Goal: Share content

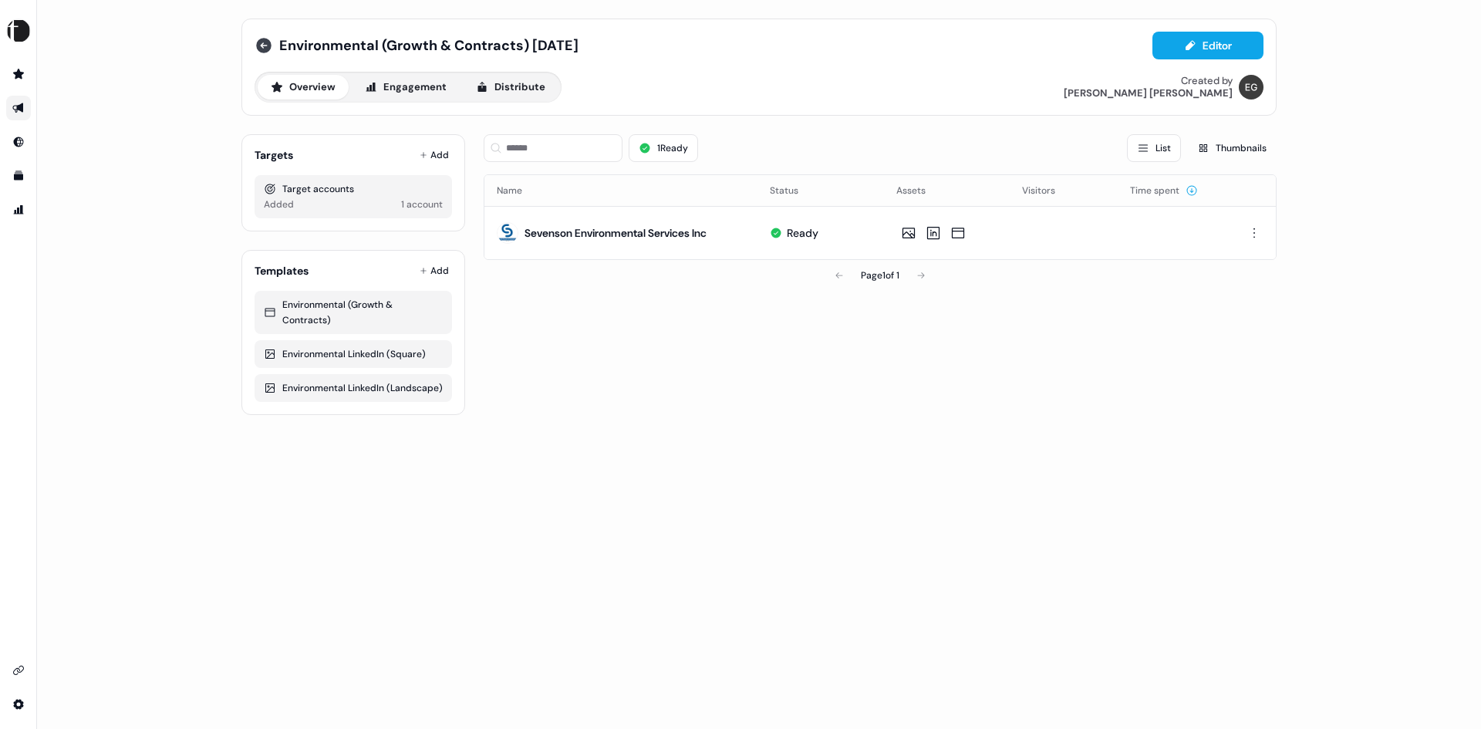
click at [261, 43] on icon at bounding box center [263, 45] width 15 height 15
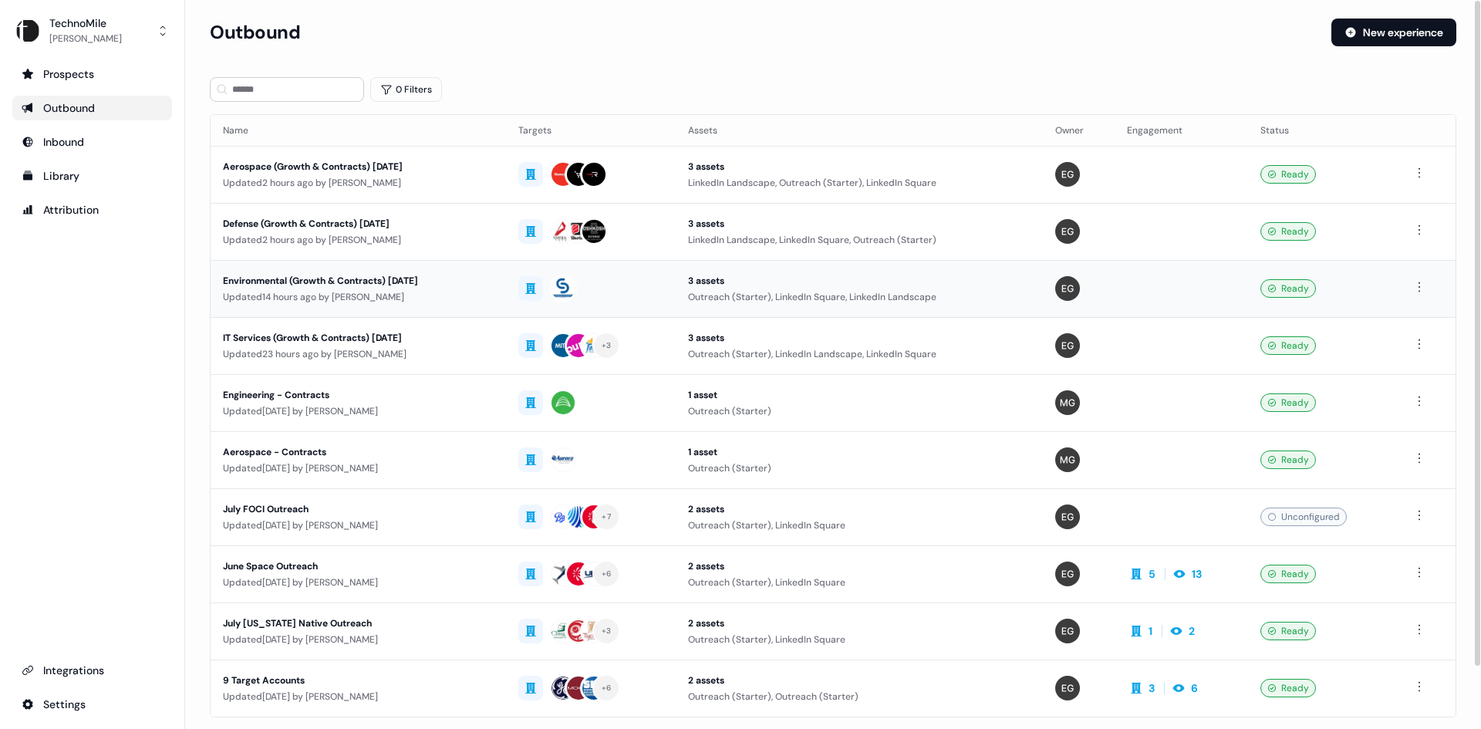
click at [457, 278] on div "Environmental (Growth & Contracts) [DATE]" at bounding box center [358, 280] width 271 height 15
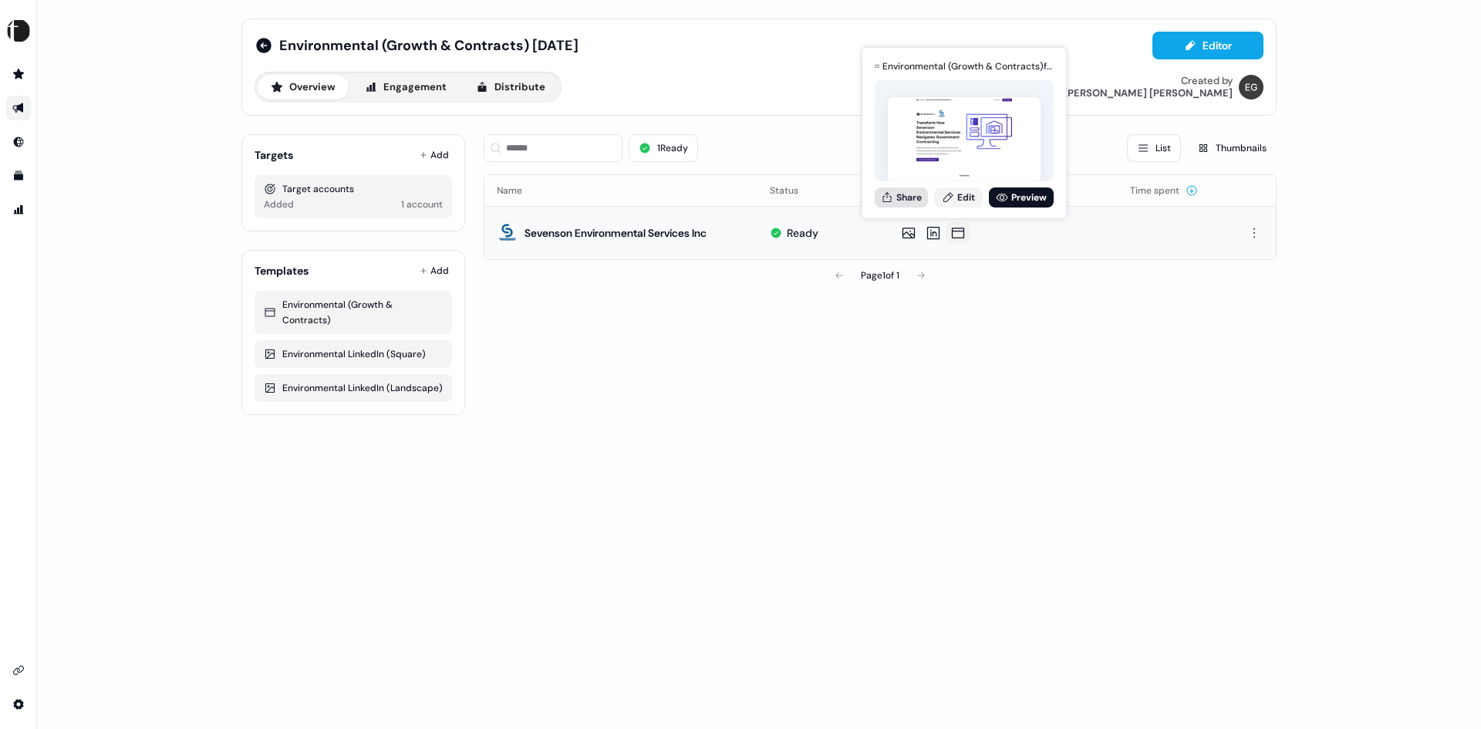
click at [910, 194] on button "Share" at bounding box center [901, 197] width 53 height 20
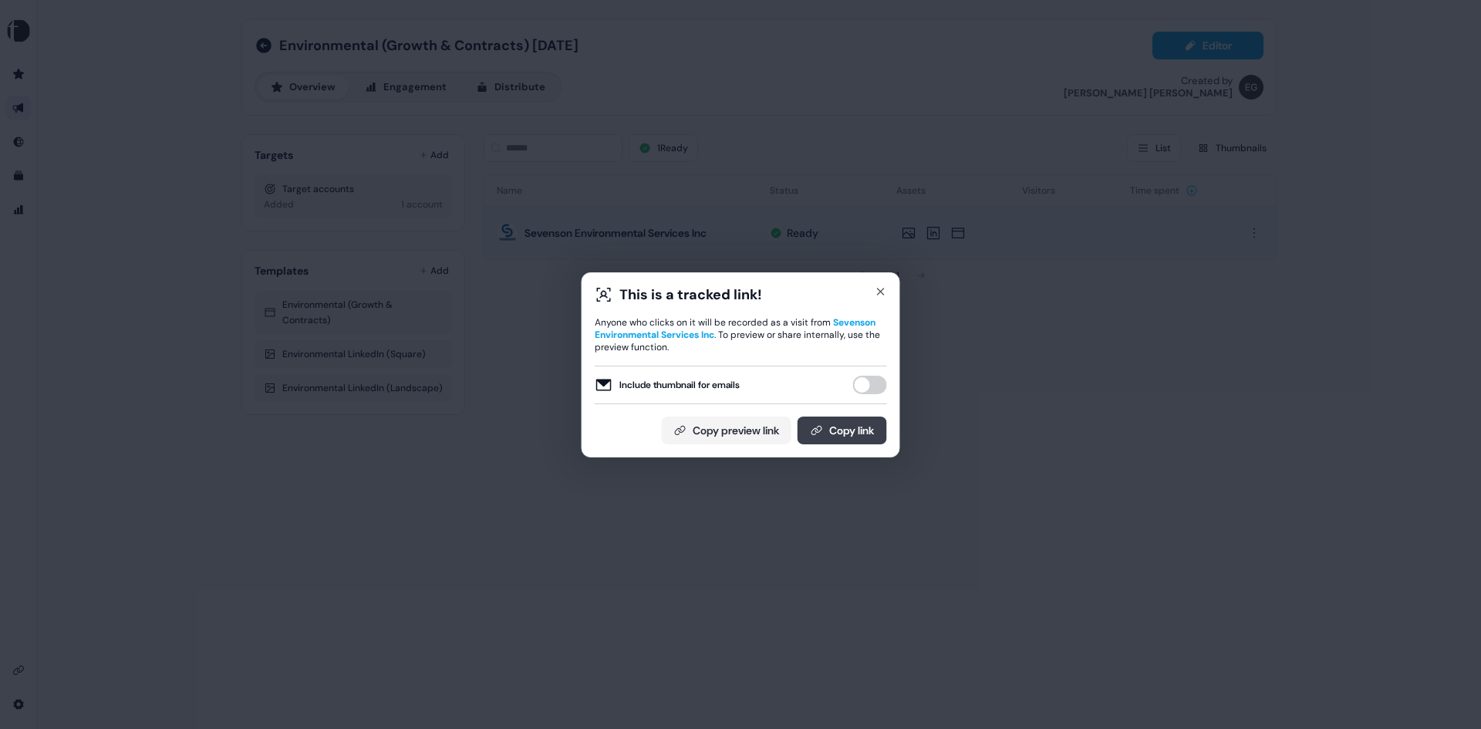
click at [854, 437] on button "Copy link" at bounding box center [842, 431] width 89 height 28
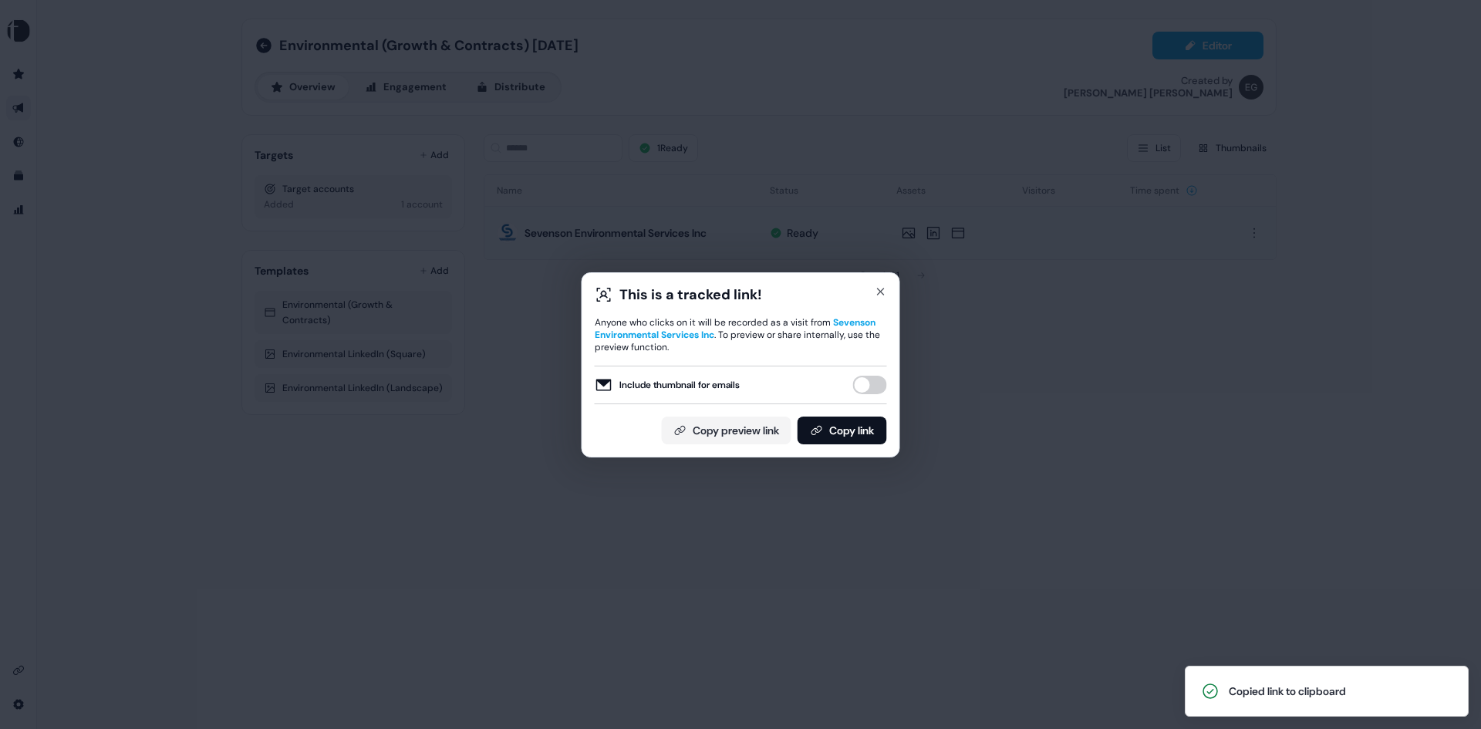
click at [871, 289] on div "This is a tracked link!" at bounding box center [741, 294] width 292 height 19
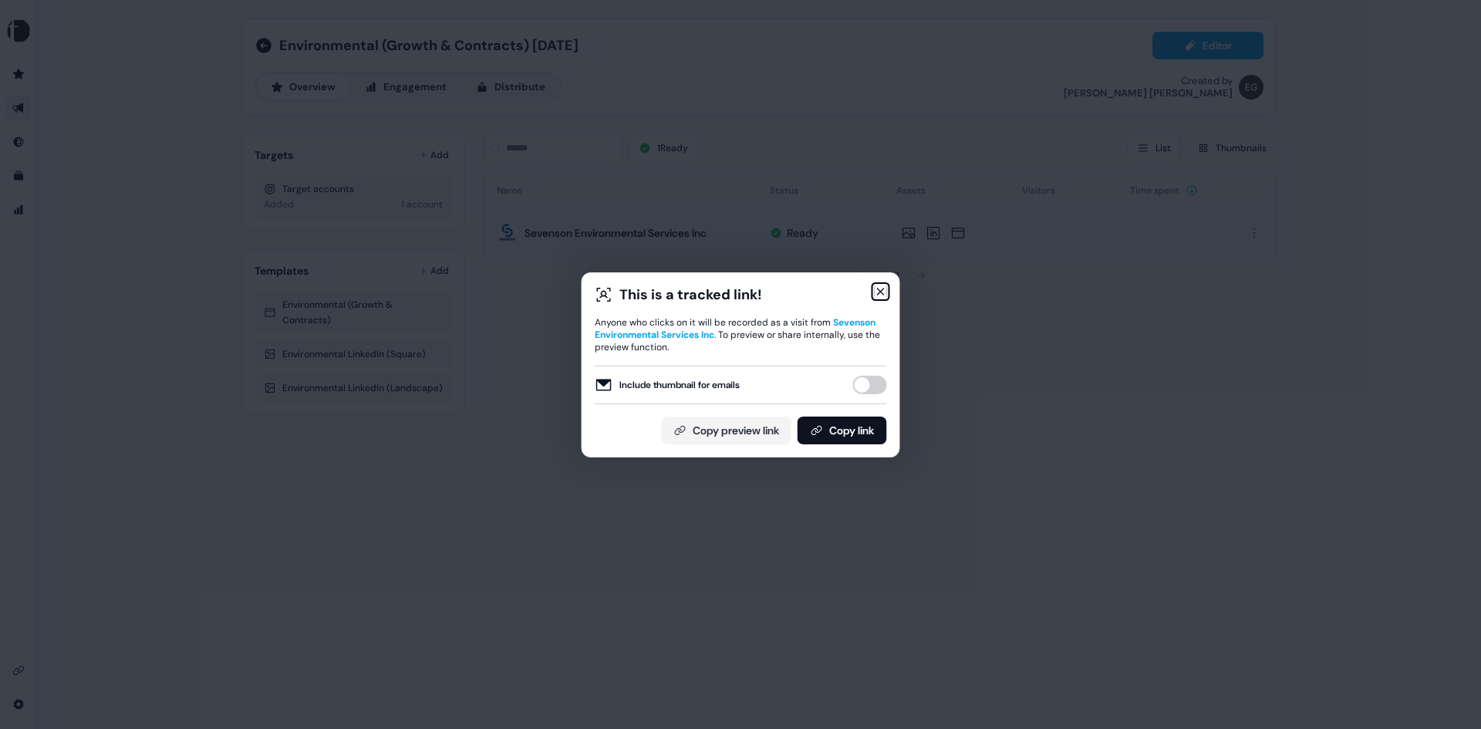
click at [880, 291] on icon "button" at bounding box center [881, 292] width 6 height 6
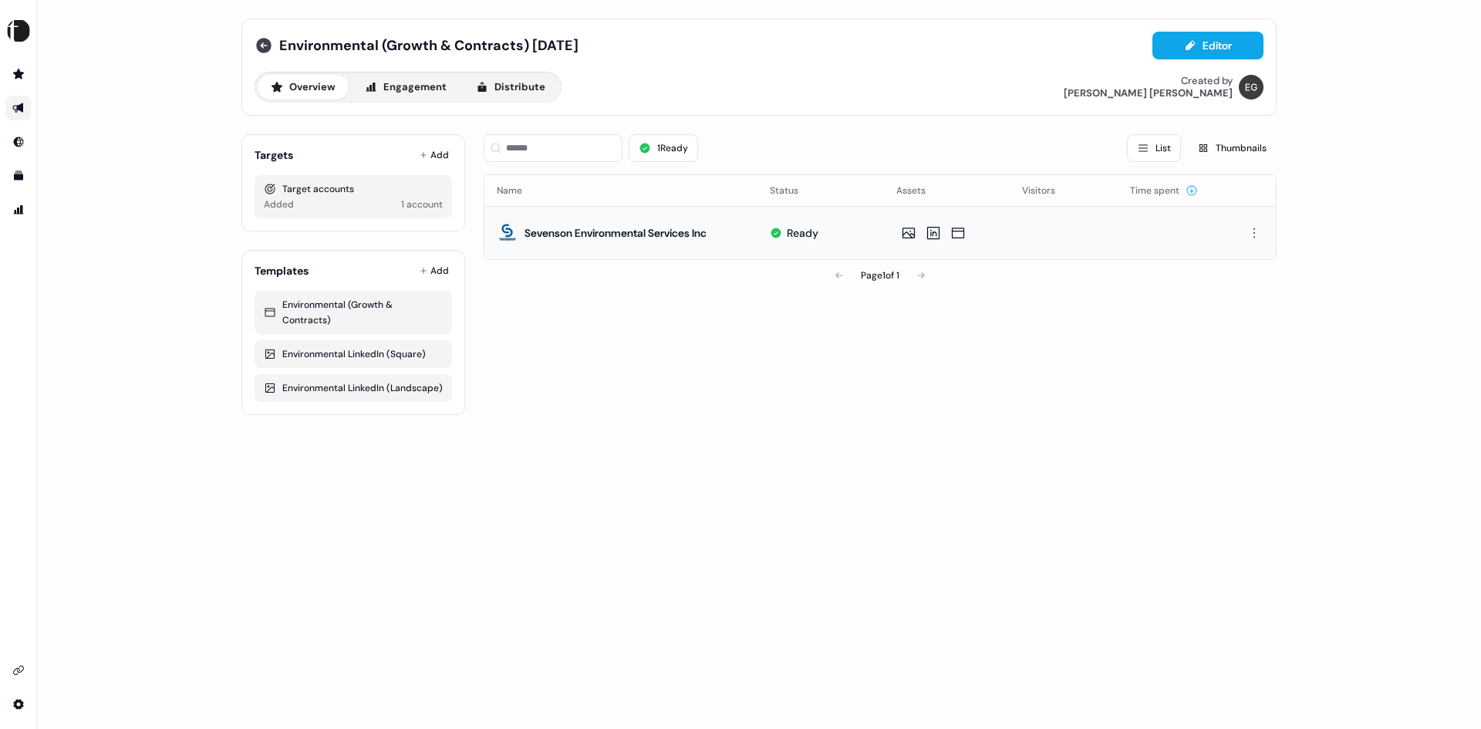
click at [260, 42] on icon at bounding box center [263, 45] width 15 height 15
